Goal: Information Seeking & Learning: Learn about a topic

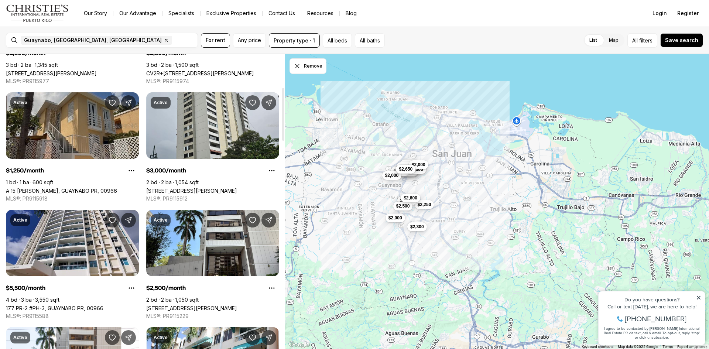
scroll to position [185, 0]
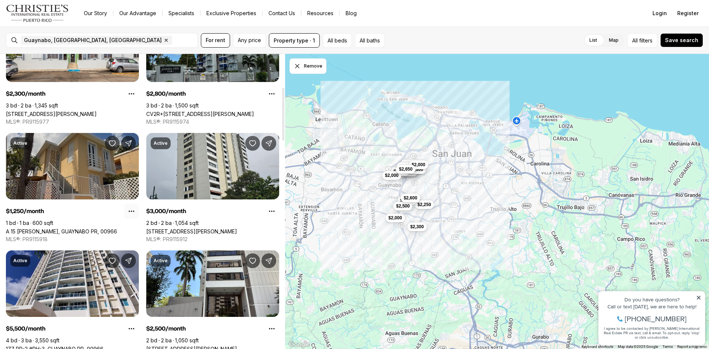
click at [132, 212] on icon "Property options" at bounding box center [132, 211] width 6 height 1
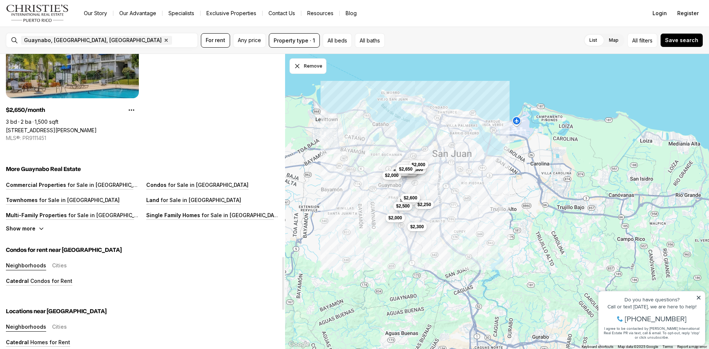
scroll to position [1256, 0]
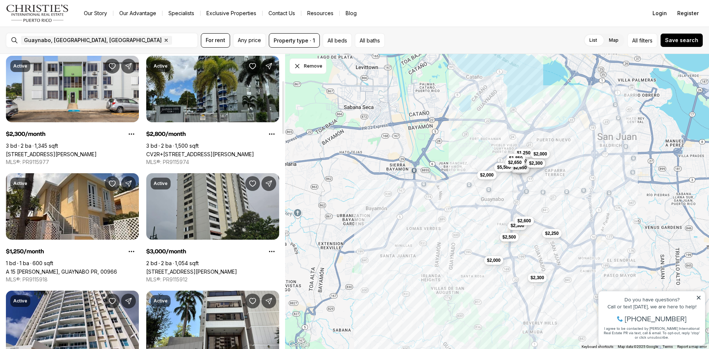
scroll to position [148, 0]
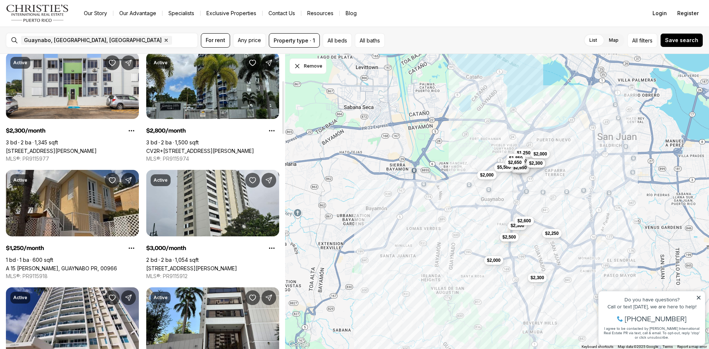
click at [83, 265] on link "A 15 [PERSON_NAME], GUAYNABO PR, 00966" at bounding box center [61, 268] width 111 height 6
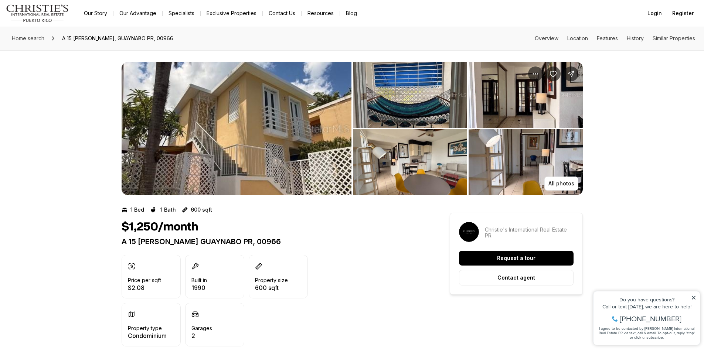
click at [298, 115] on img "View image gallery" at bounding box center [237, 128] width 230 height 133
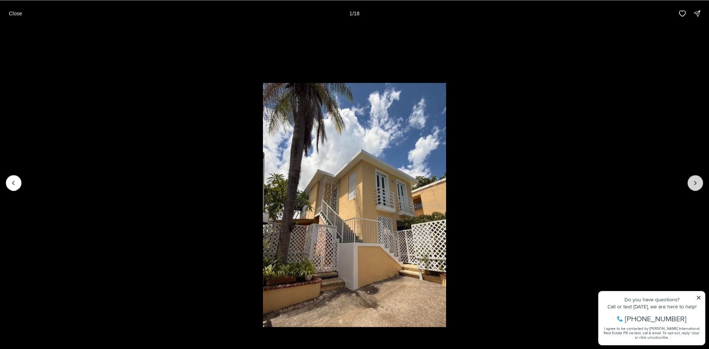
click at [693, 184] on icon "Next slide" at bounding box center [695, 182] width 7 height 7
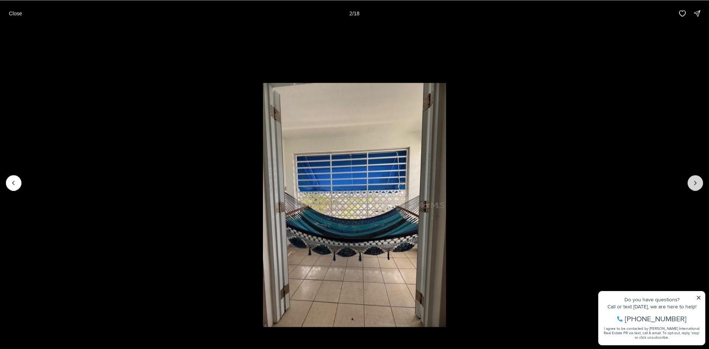
click at [693, 184] on icon "Next slide" at bounding box center [695, 182] width 7 height 7
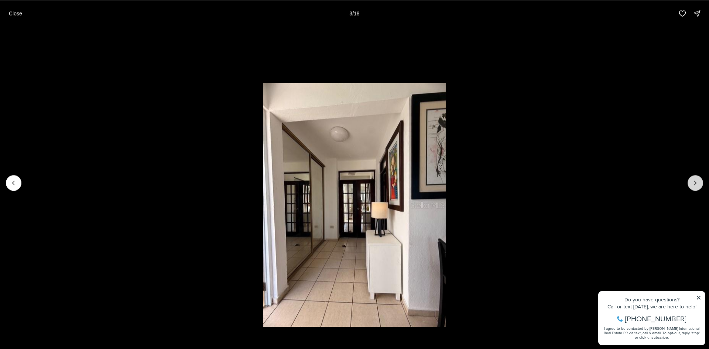
click at [693, 184] on icon "Next slide" at bounding box center [695, 182] width 7 height 7
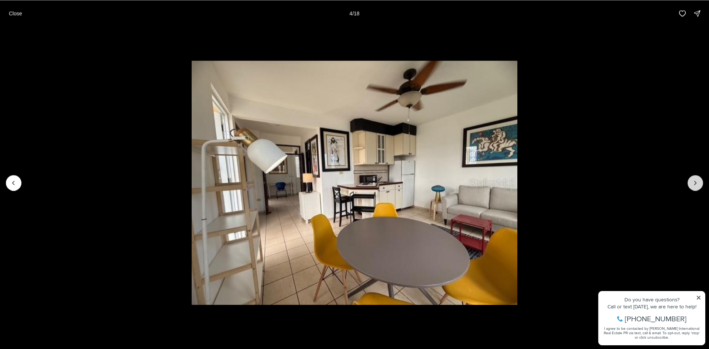
click at [693, 184] on icon "Next slide" at bounding box center [695, 182] width 7 height 7
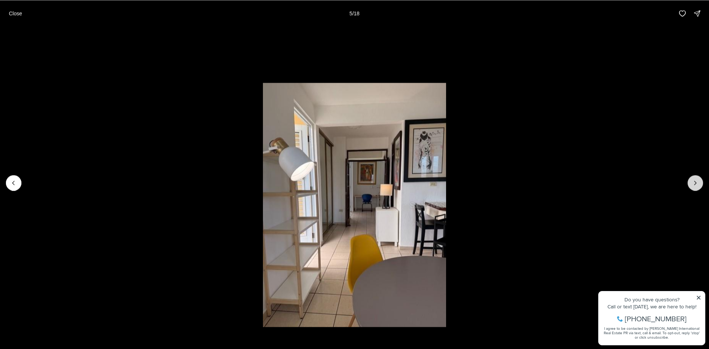
click at [693, 184] on icon "Next slide" at bounding box center [695, 182] width 7 height 7
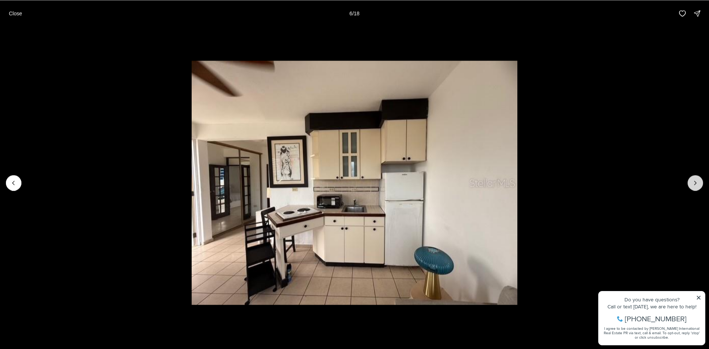
click at [693, 184] on icon "Next slide" at bounding box center [695, 182] width 7 height 7
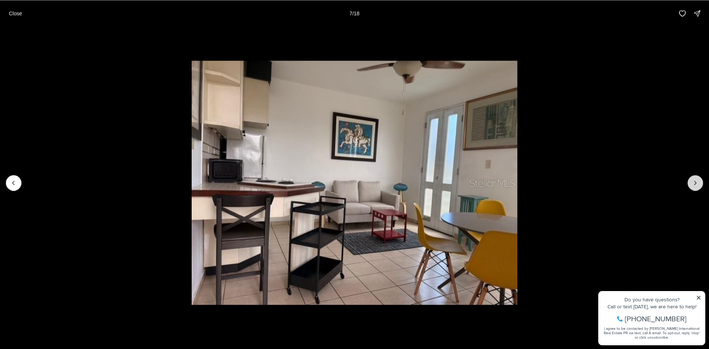
click at [693, 184] on icon "Next slide" at bounding box center [695, 182] width 7 height 7
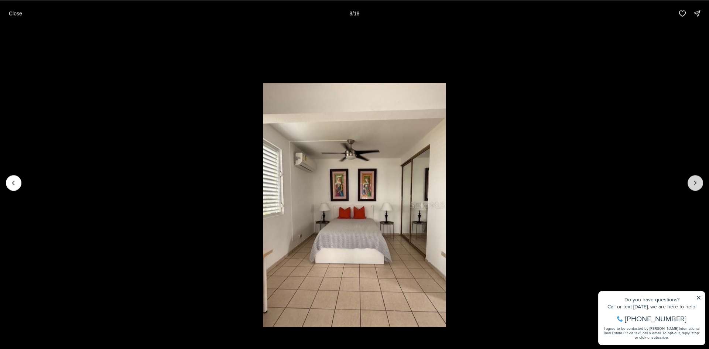
click at [693, 184] on icon "Next slide" at bounding box center [695, 182] width 7 height 7
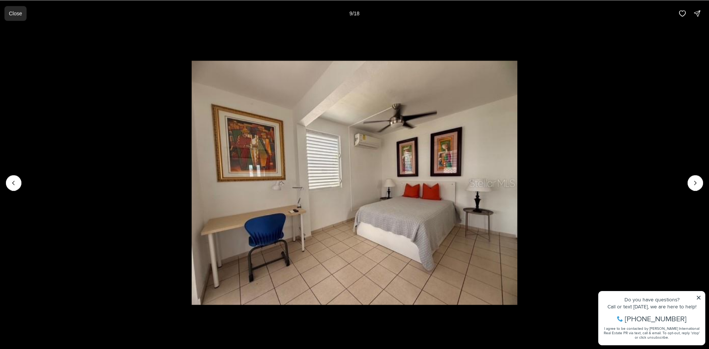
click at [12, 14] on p "Close" at bounding box center [15, 13] width 13 height 6
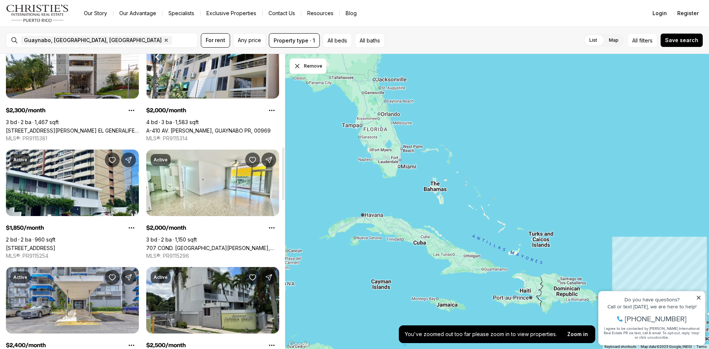
scroll to position [517, 0]
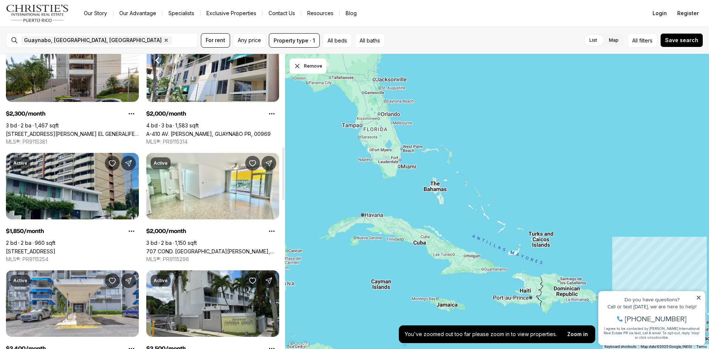
click at [55, 248] on link "14 CALLE MILAN #3J, GUAYNABO PR, 00966" at bounding box center [30, 251] width 49 height 6
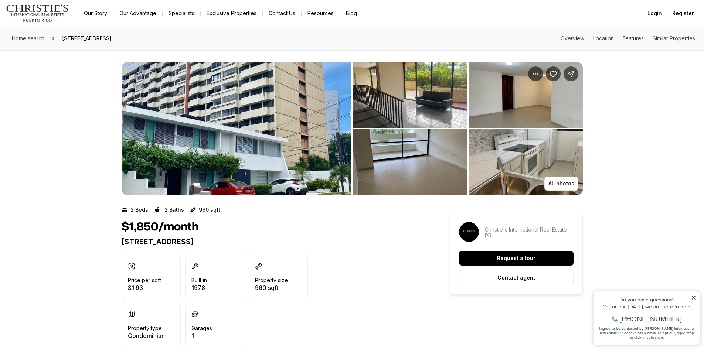
click at [225, 104] on img "View image gallery" at bounding box center [237, 128] width 230 height 133
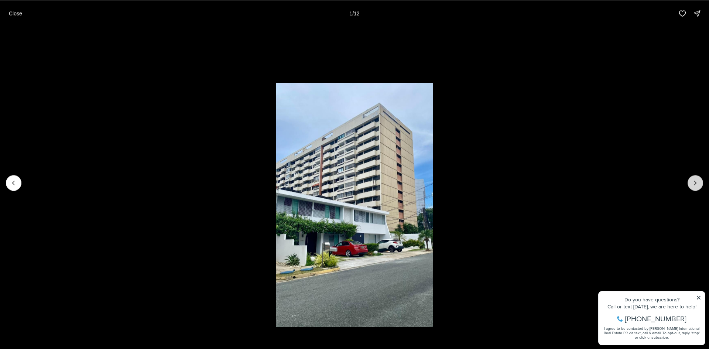
click at [693, 182] on icon "Next slide" at bounding box center [695, 182] width 7 height 7
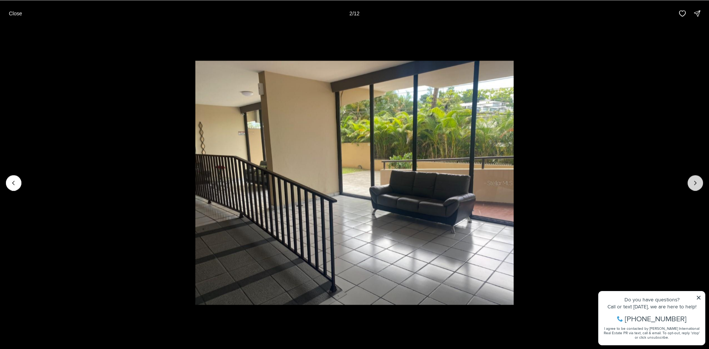
click at [693, 182] on icon "Next slide" at bounding box center [695, 182] width 7 height 7
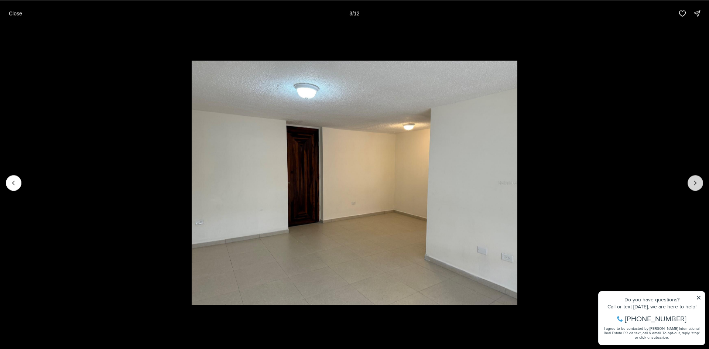
click at [693, 182] on icon "Next slide" at bounding box center [695, 182] width 7 height 7
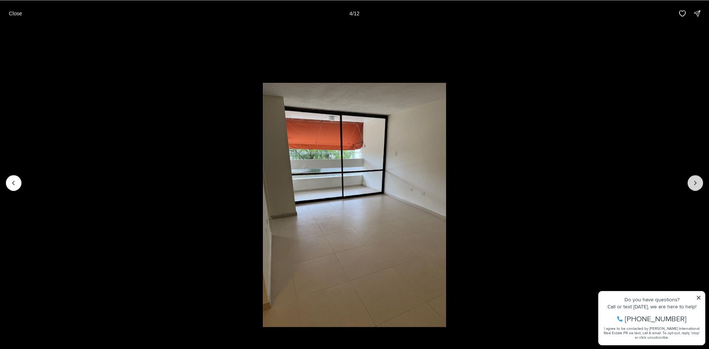
click at [693, 182] on icon "Next slide" at bounding box center [695, 182] width 7 height 7
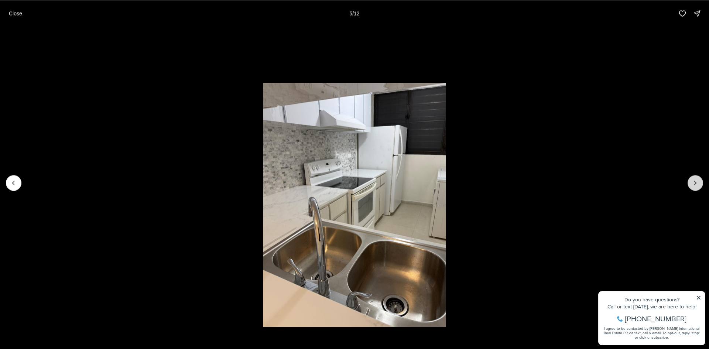
click at [693, 182] on icon "Next slide" at bounding box center [695, 182] width 7 height 7
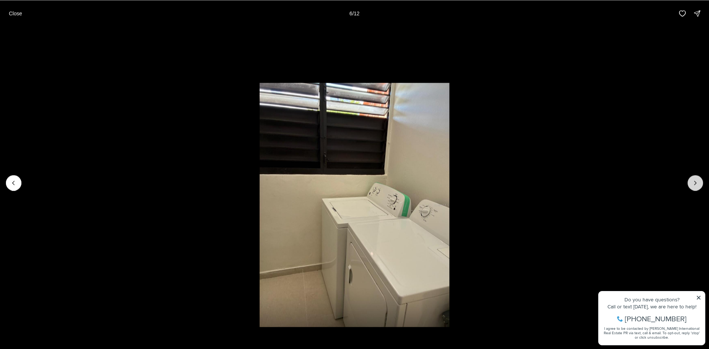
click at [693, 182] on icon "Next slide" at bounding box center [695, 182] width 7 height 7
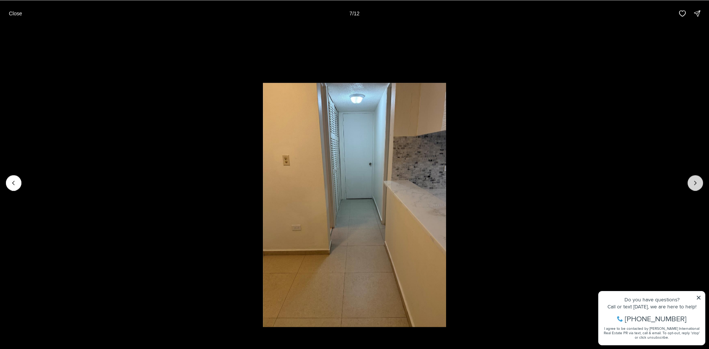
click at [693, 182] on icon "Next slide" at bounding box center [695, 182] width 7 height 7
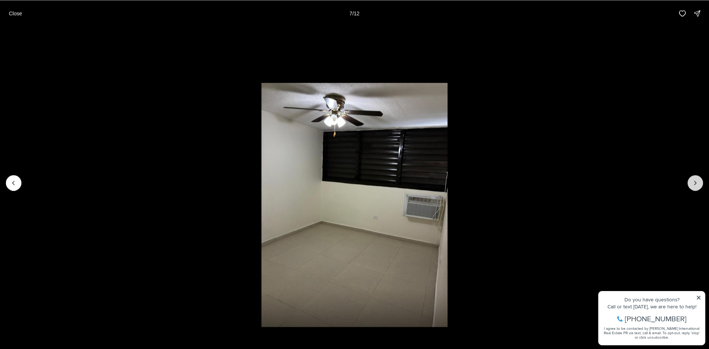
click at [693, 182] on icon "Next slide" at bounding box center [695, 182] width 7 height 7
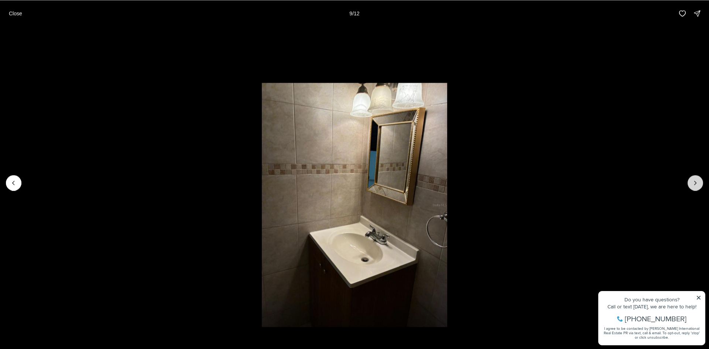
click at [693, 182] on icon "Next slide" at bounding box center [695, 182] width 7 height 7
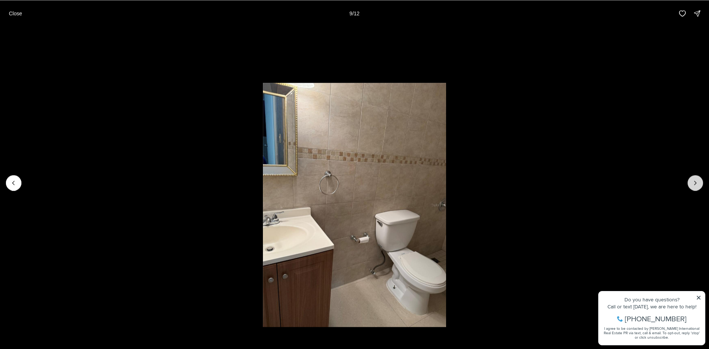
click at [693, 182] on icon "Next slide" at bounding box center [695, 182] width 7 height 7
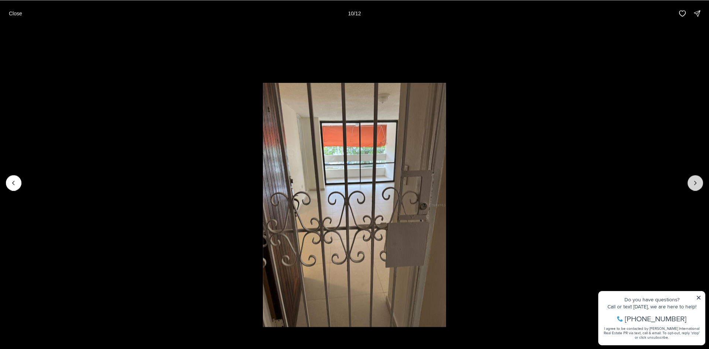
click at [693, 182] on icon "Next slide" at bounding box center [695, 182] width 7 height 7
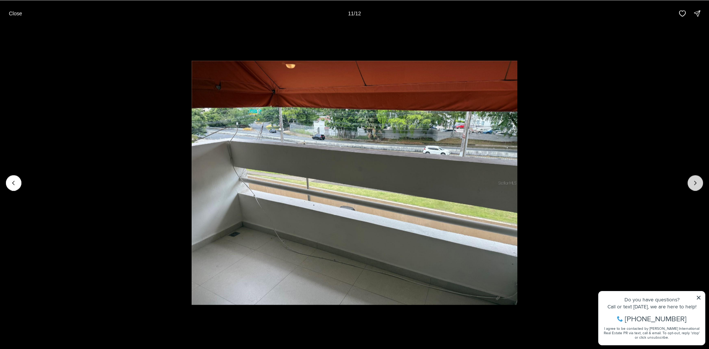
click at [693, 182] on div at bounding box center [696, 183] width 16 height 16
click at [21, 14] on p "Close" at bounding box center [15, 13] width 13 height 6
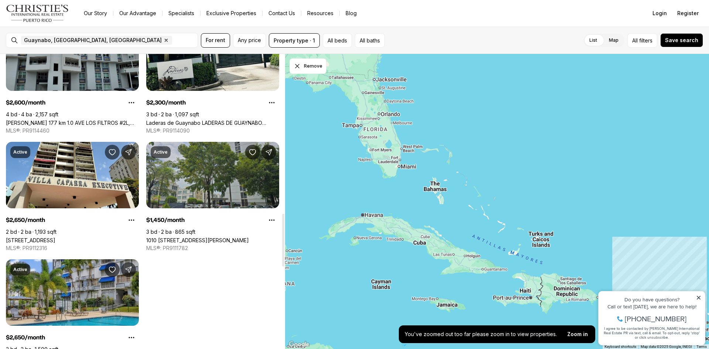
scroll to position [886, 0]
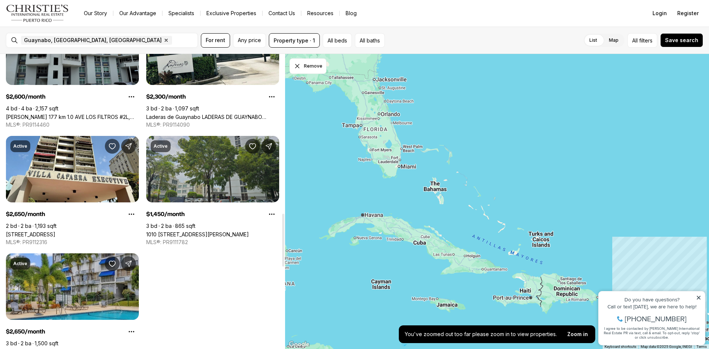
click at [201, 231] on link "1010 AVE LUIS VIGOREAUX #804, GUAYNABO PR, 00966" at bounding box center [197, 234] width 103 height 6
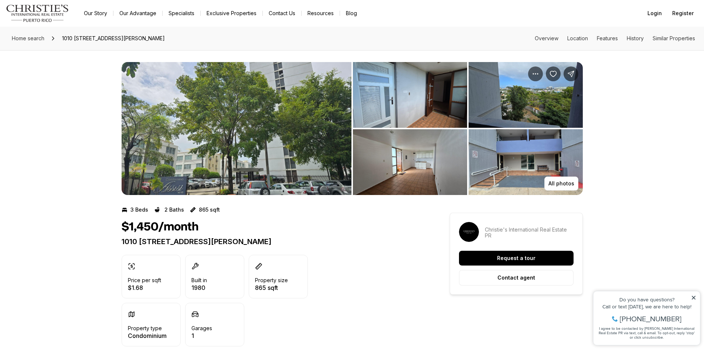
click at [298, 106] on img "View image gallery" at bounding box center [237, 128] width 230 height 133
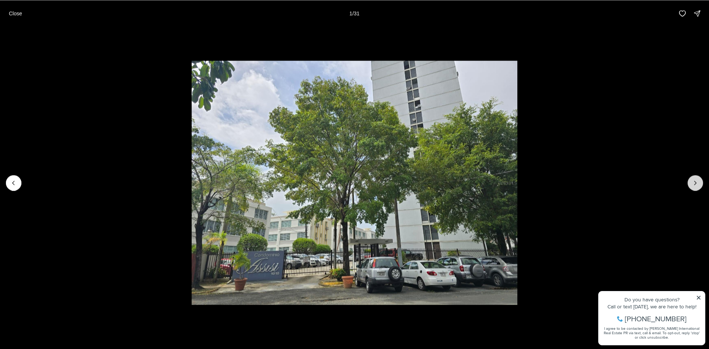
click at [699, 182] on icon "Next slide" at bounding box center [695, 182] width 7 height 7
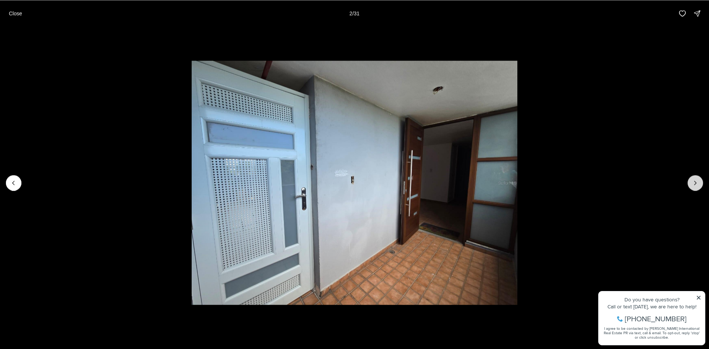
click at [699, 182] on icon "Next slide" at bounding box center [695, 182] width 7 height 7
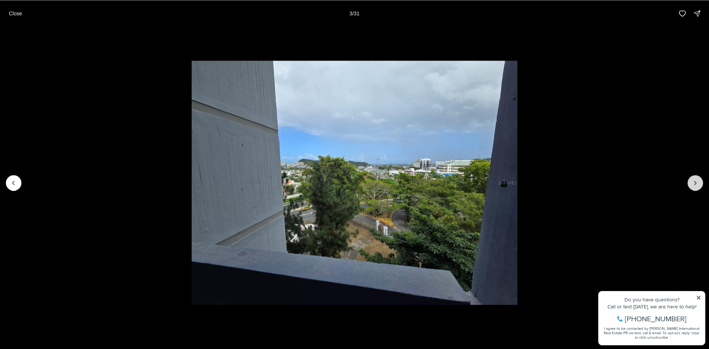
click at [699, 182] on icon "Next slide" at bounding box center [695, 182] width 7 height 7
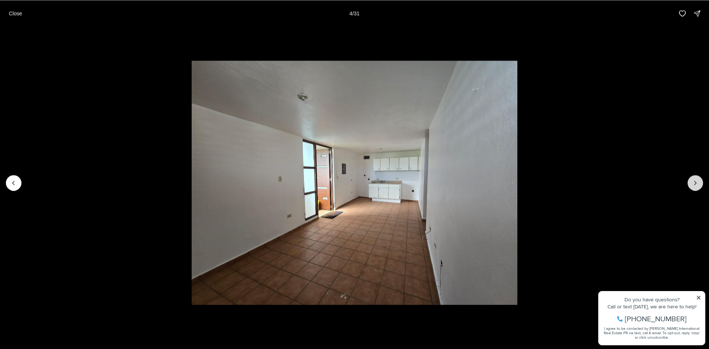
click at [699, 182] on icon "Next slide" at bounding box center [695, 182] width 7 height 7
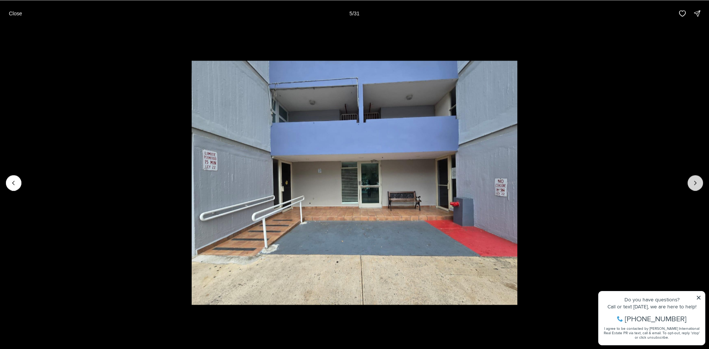
click at [699, 182] on icon "Next slide" at bounding box center [695, 182] width 7 height 7
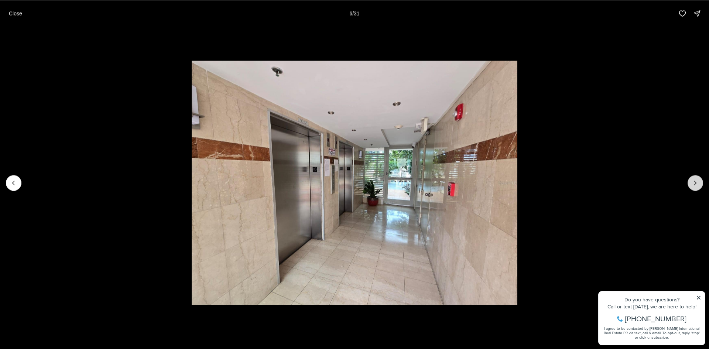
click at [698, 183] on icon "Next slide" at bounding box center [695, 182] width 7 height 7
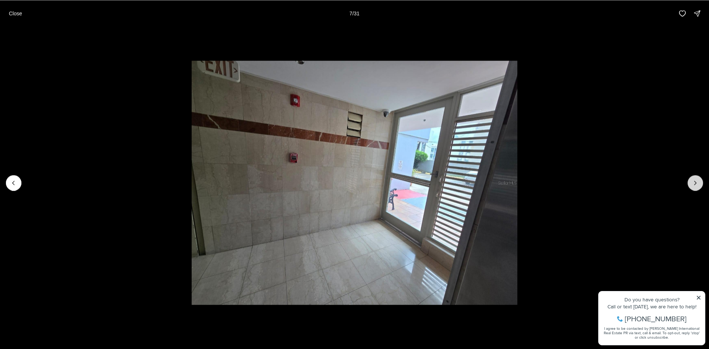
click at [698, 183] on icon "Next slide" at bounding box center [695, 182] width 7 height 7
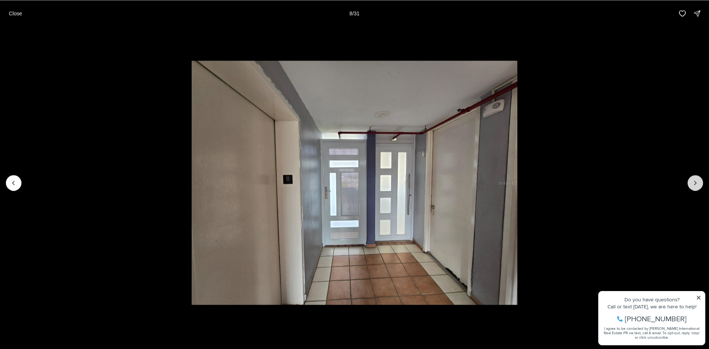
click at [698, 183] on icon "Next slide" at bounding box center [695, 182] width 7 height 7
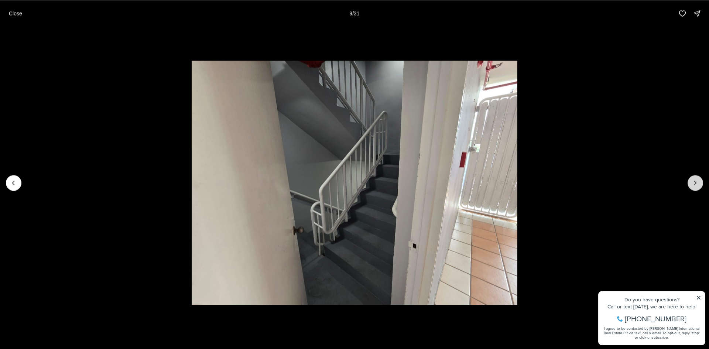
click at [698, 183] on icon "Next slide" at bounding box center [695, 182] width 7 height 7
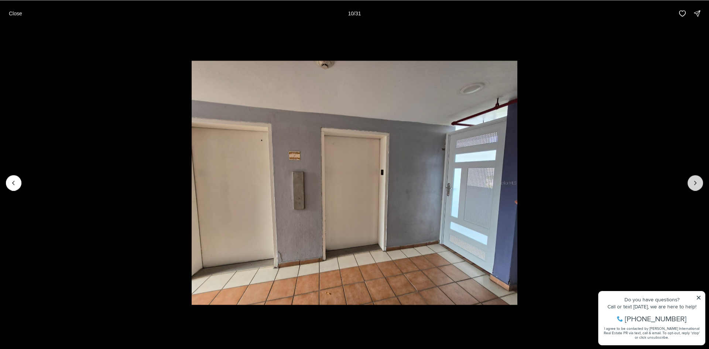
click at [698, 183] on icon "Next slide" at bounding box center [695, 182] width 7 height 7
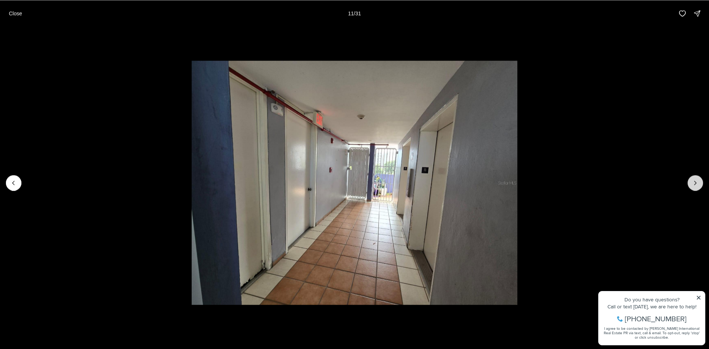
click at [696, 185] on icon "Next slide" at bounding box center [695, 182] width 7 height 7
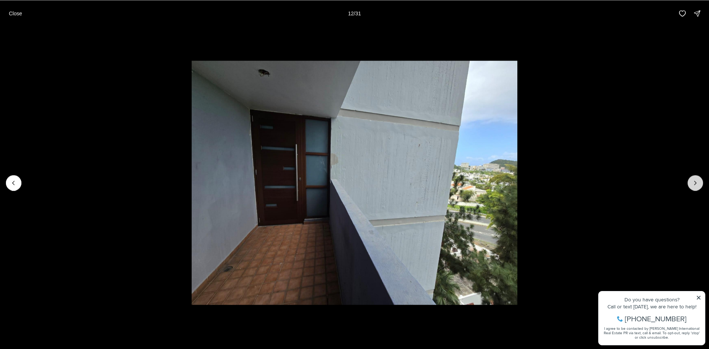
click at [696, 185] on icon "Next slide" at bounding box center [695, 182] width 7 height 7
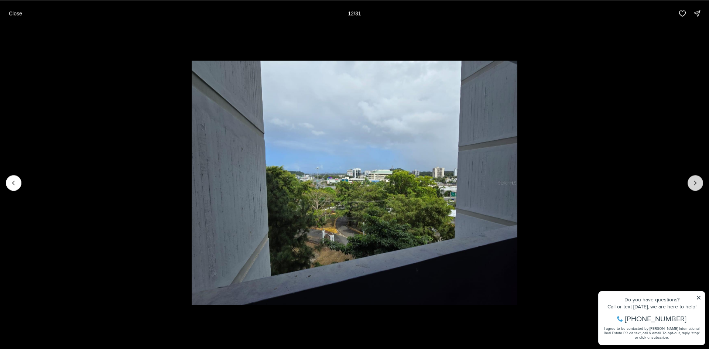
click at [696, 185] on icon "Next slide" at bounding box center [695, 182] width 7 height 7
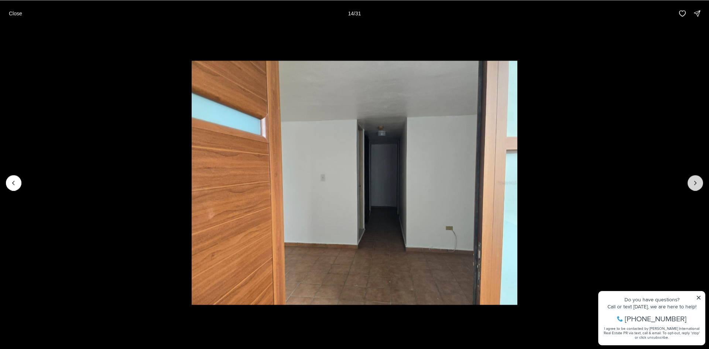
click at [693, 185] on icon "Next slide" at bounding box center [695, 182] width 7 height 7
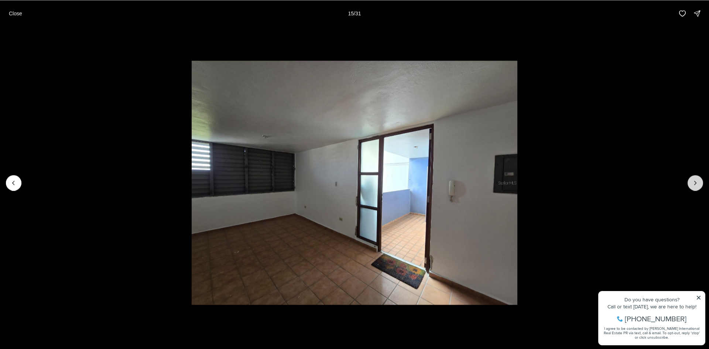
click at [693, 185] on icon "Next slide" at bounding box center [695, 182] width 7 height 7
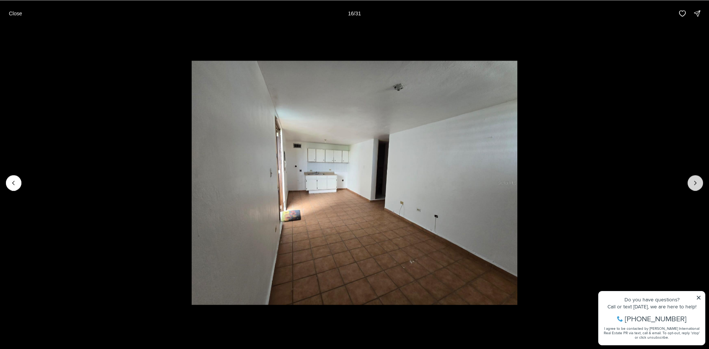
click at [693, 185] on icon "Next slide" at bounding box center [695, 182] width 7 height 7
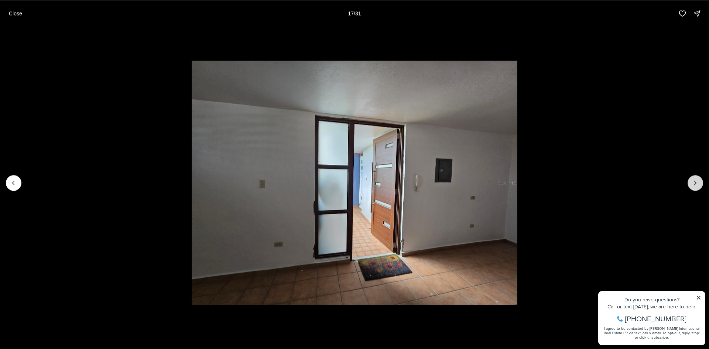
click at [693, 185] on icon "Next slide" at bounding box center [695, 182] width 7 height 7
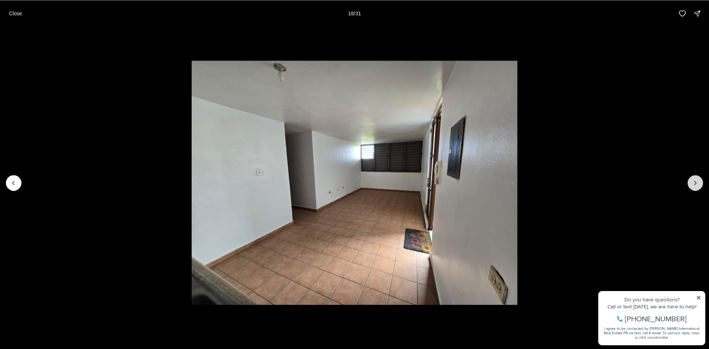
click at [693, 185] on icon "Next slide" at bounding box center [695, 182] width 7 height 7
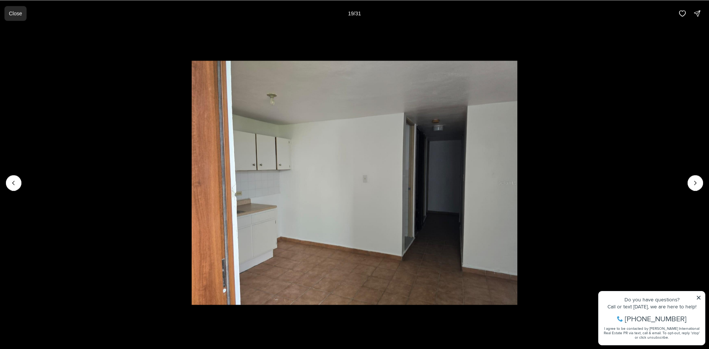
click at [18, 14] on p "Close" at bounding box center [15, 13] width 13 height 6
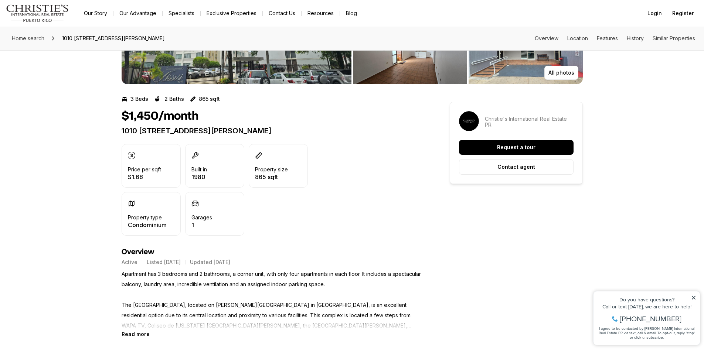
scroll to position [222, 0]
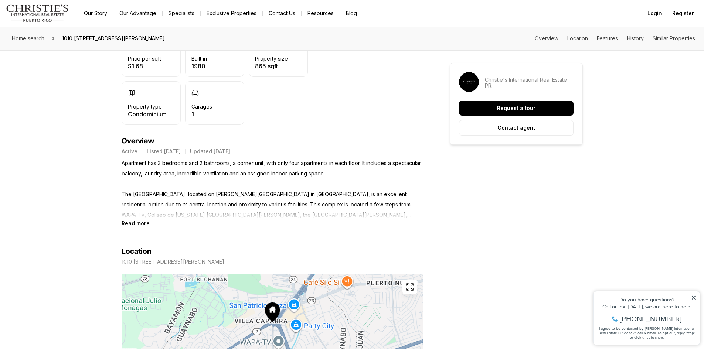
click at [695, 298] on icon at bounding box center [693, 297] width 5 height 5
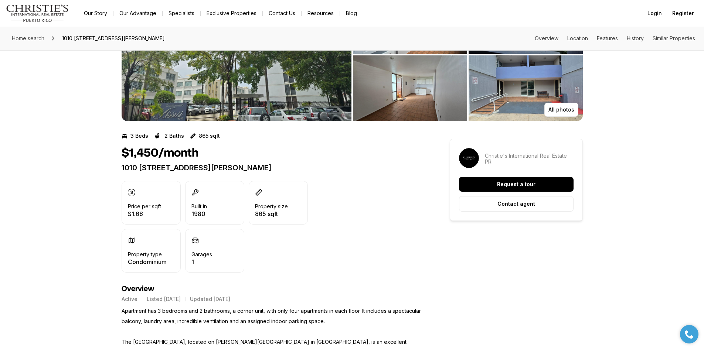
scroll to position [0, 0]
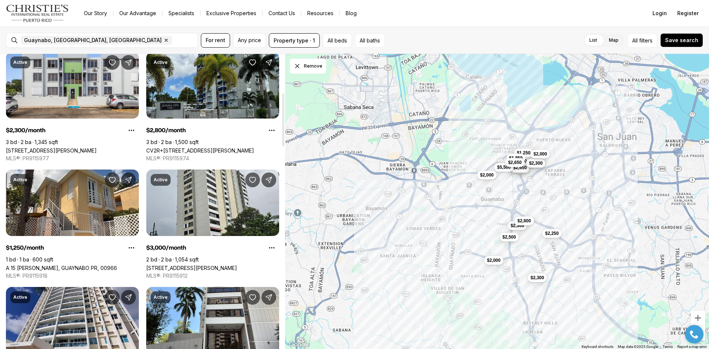
scroll to position [148, 0]
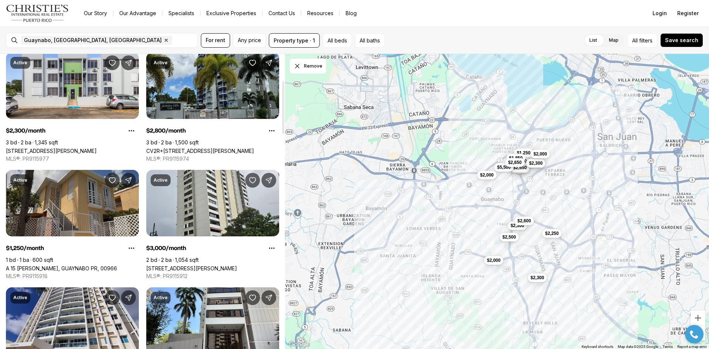
click at [74, 265] on link "A 15 [PERSON_NAME], GUAYNABO PR, 00966" at bounding box center [61, 268] width 111 height 6
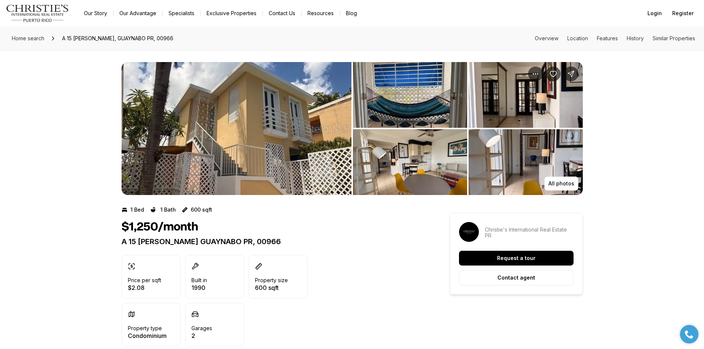
click at [223, 173] on img "View image gallery" at bounding box center [237, 128] width 230 height 133
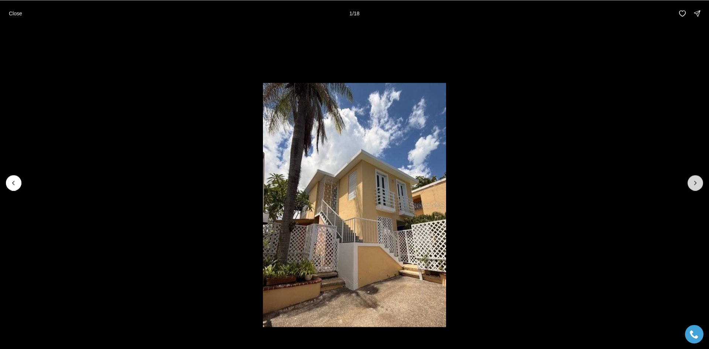
click at [698, 184] on icon "Next slide" at bounding box center [695, 182] width 7 height 7
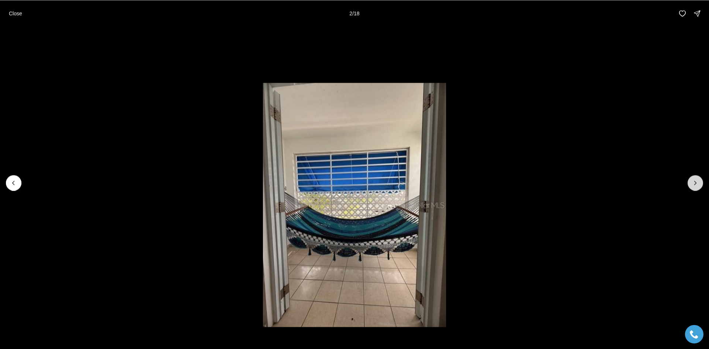
click at [698, 184] on icon "Next slide" at bounding box center [695, 182] width 7 height 7
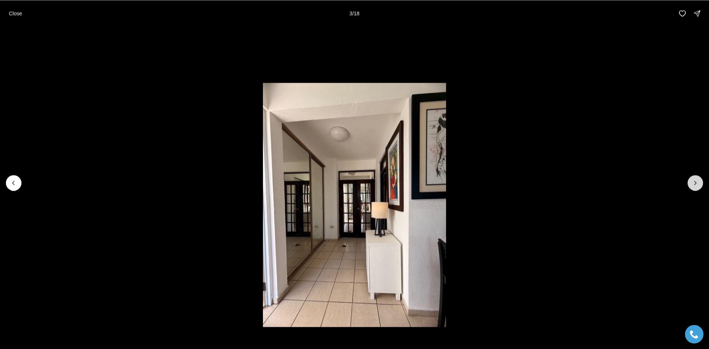
click at [698, 184] on icon "Next slide" at bounding box center [695, 182] width 7 height 7
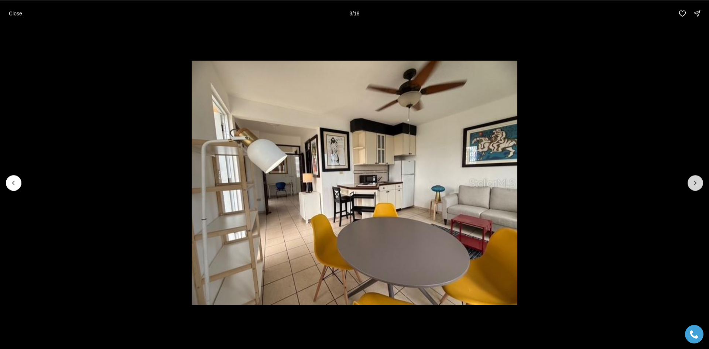
click at [698, 184] on icon "Next slide" at bounding box center [695, 182] width 7 height 7
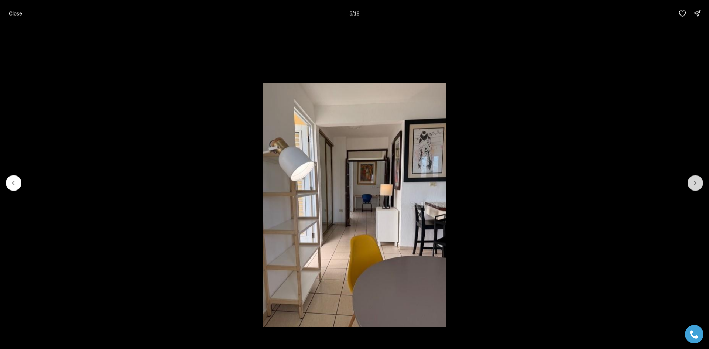
click at [698, 184] on icon "Next slide" at bounding box center [695, 182] width 7 height 7
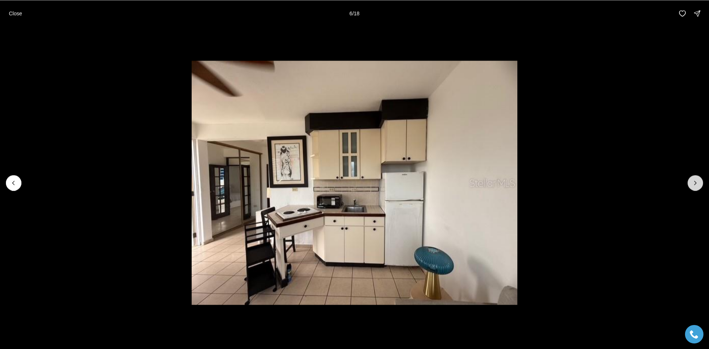
click at [698, 184] on icon "Next slide" at bounding box center [695, 182] width 7 height 7
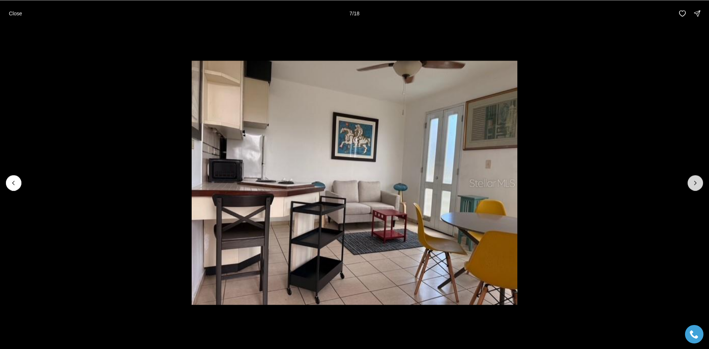
click at [698, 184] on icon "Next slide" at bounding box center [695, 182] width 7 height 7
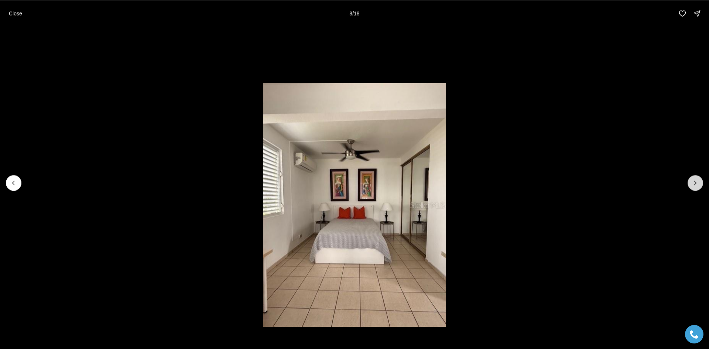
click at [698, 184] on icon "Next slide" at bounding box center [695, 182] width 7 height 7
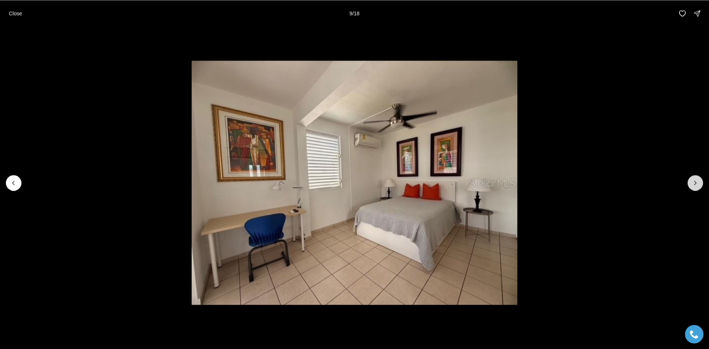
click at [698, 184] on icon "Next slide" at bounding box center [695, 182] width 7 height 7
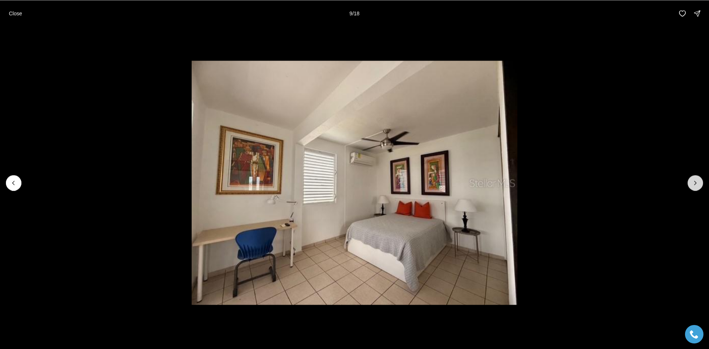
click at [698, 184] on icon "Next slide" at bounding box center [695, 182] width 7 height 7
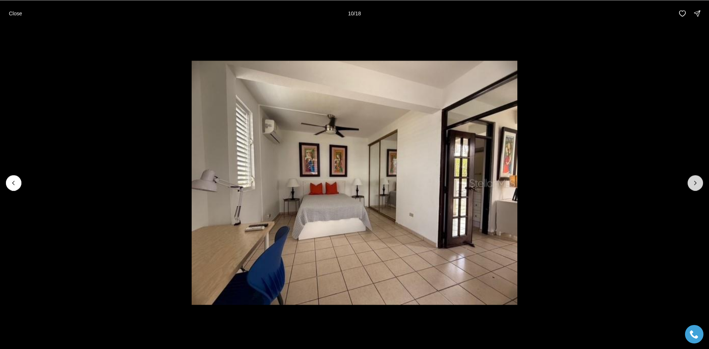
click at [698, 185] on icon "Next slide" at bounding box center [695, 182] width 7 height 7
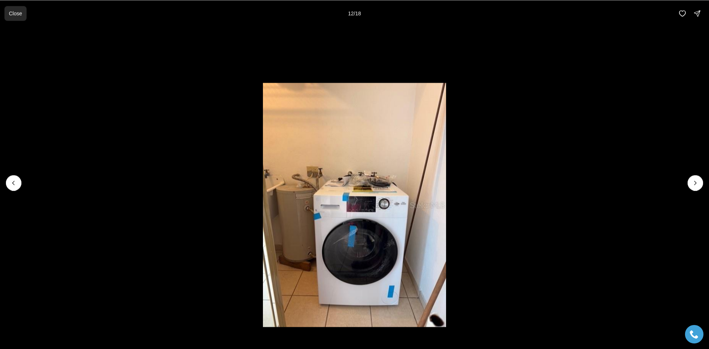
click at [16, 15] on p "Close" at bounding box center [15, 13] width 13 height 6
